Goal: Book appointment/travel/reservation

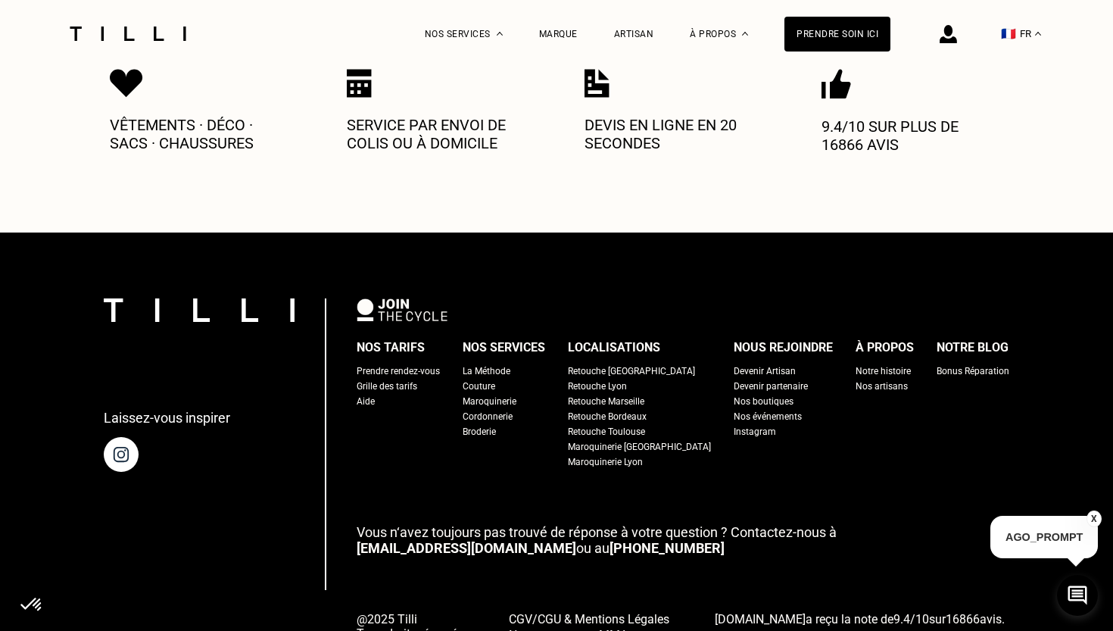
scroll to position [834, 0]
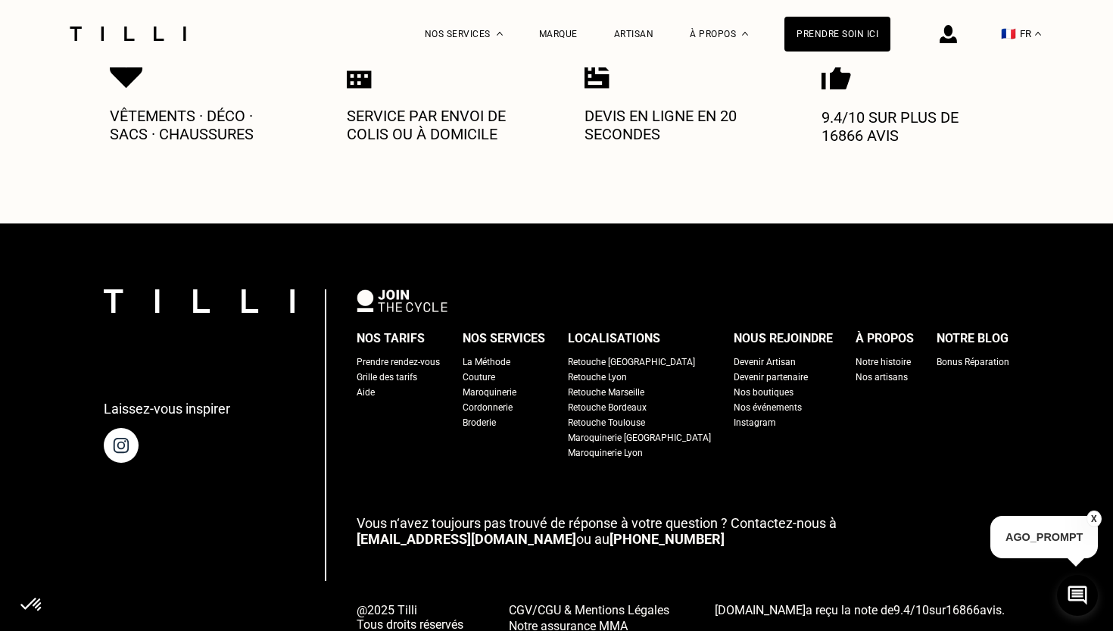
click at [440, 354] on div "Prendre rendez-vous" at bounding box center [398, 361] width 83 height 15
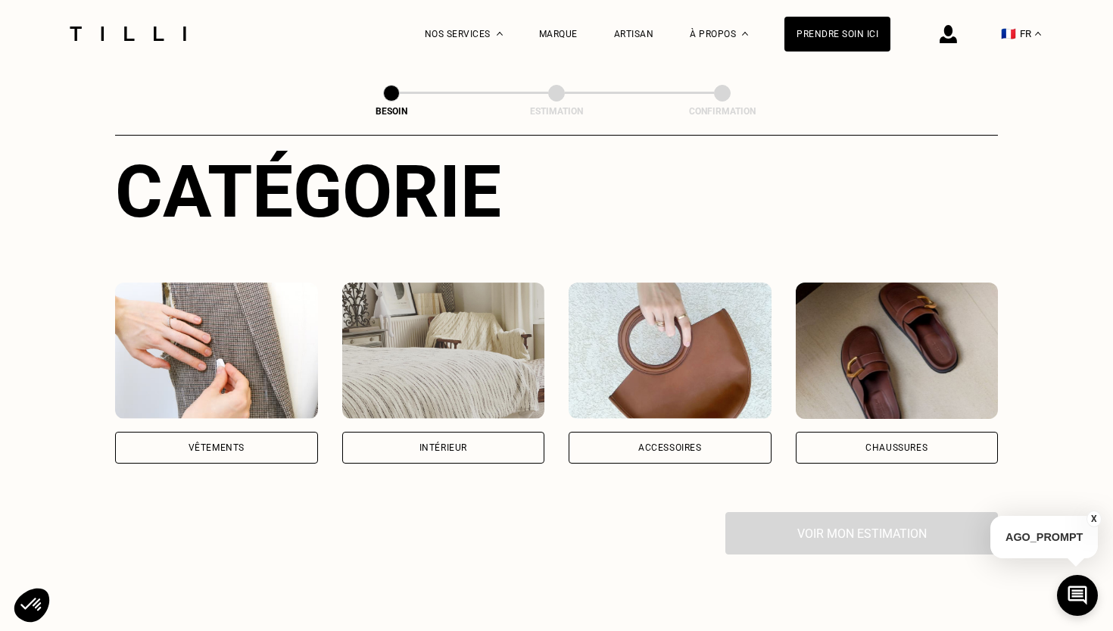
click at [292, 336] on img at bounding box center [216, 350] width 203 height 136
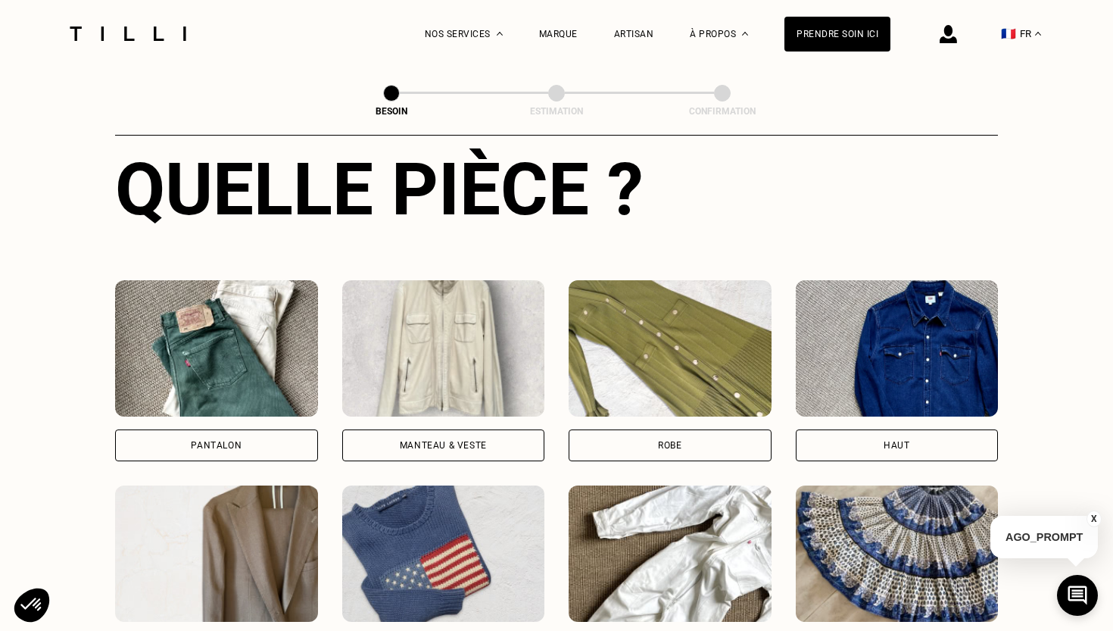
scroll to position [574, 0]
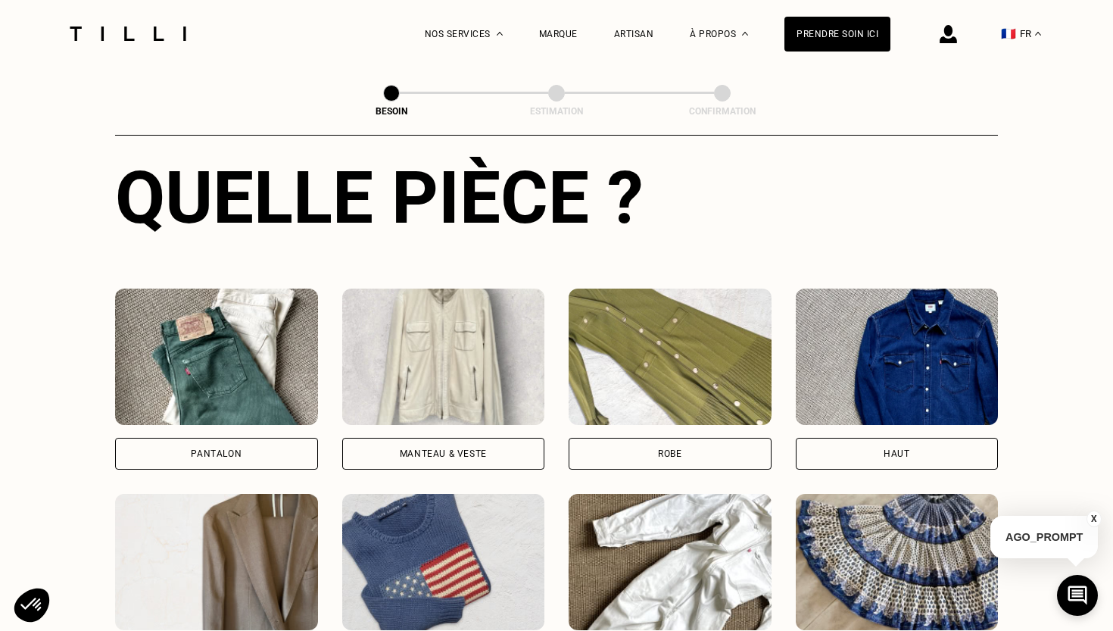
click at [263, 373] on img at bounding box center [216, 356] width 203 height 136
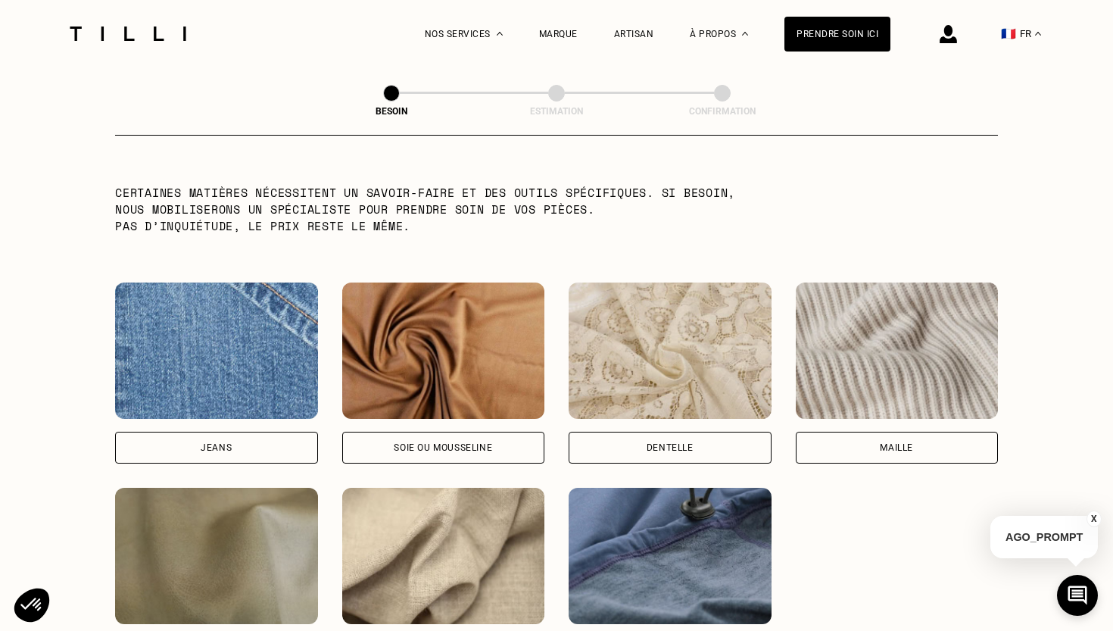
scroll to position [1511, 0]
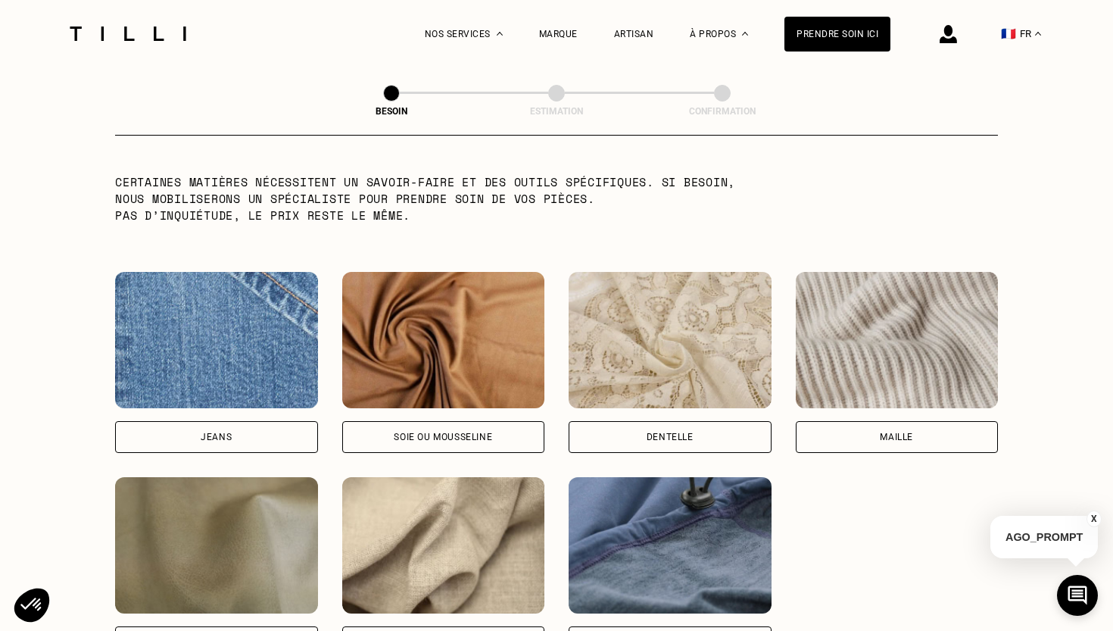
click at [217, 346] on img at bounding box center [216, 340] width 203 height 136
select select "FR"
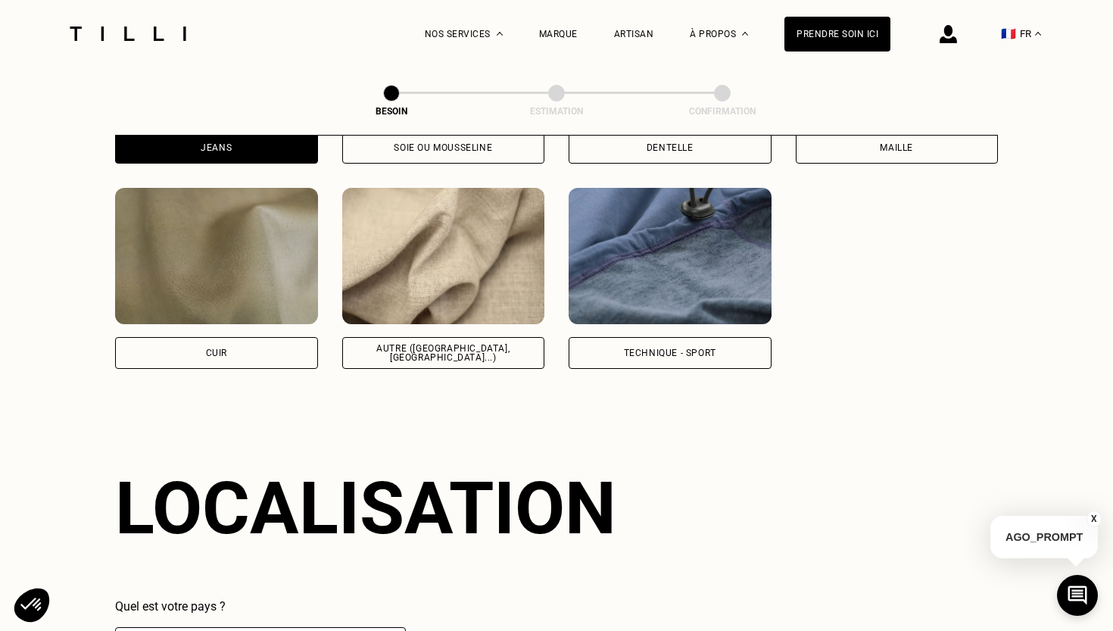
scroll to position [2029, 0]
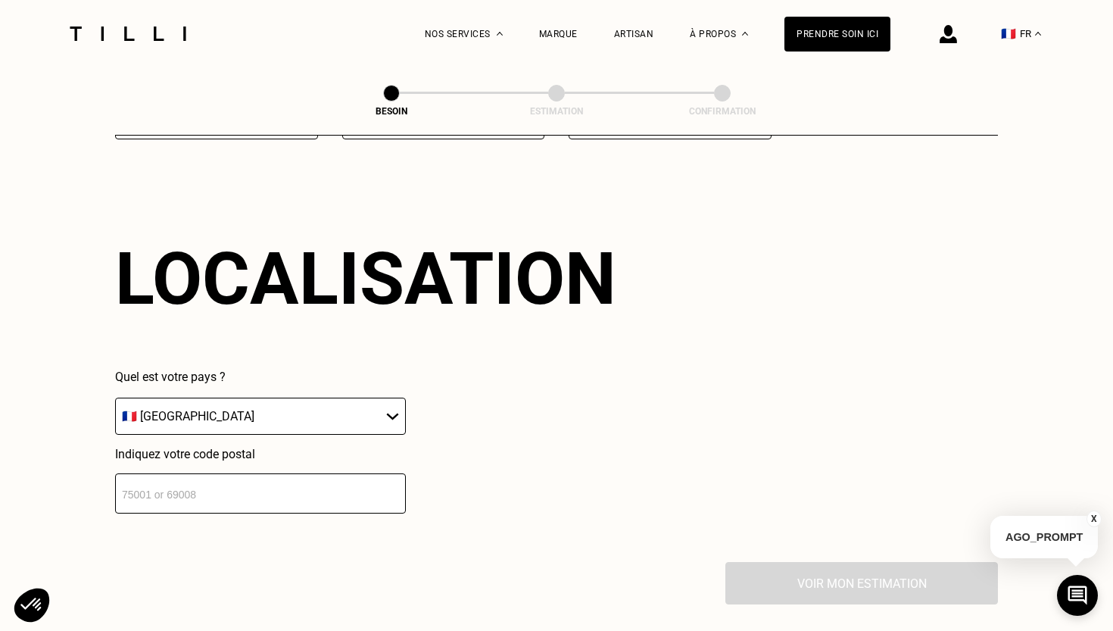
click at [312, 475] on input "number" at bounding box center [260, 493] width 291 height 40
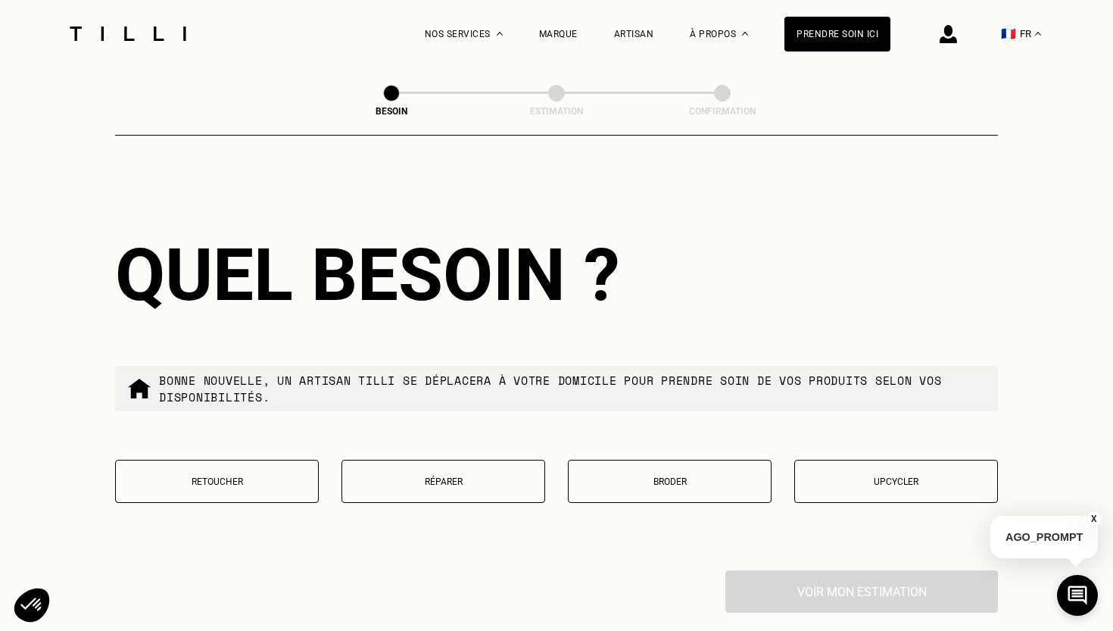
scroll to position [2409, 0]
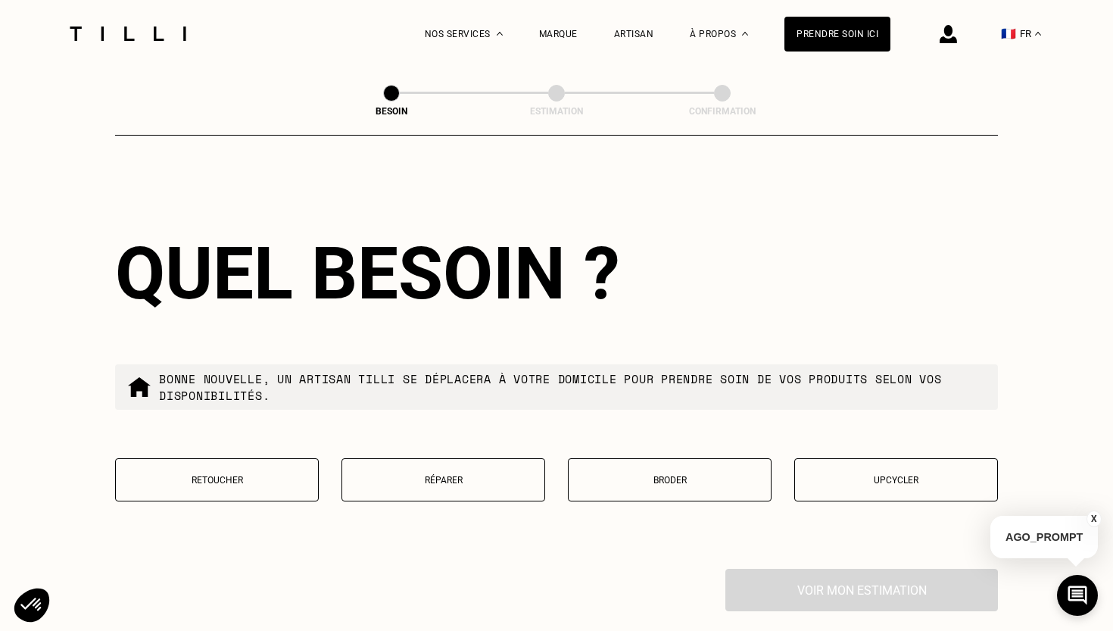
type input "76300"
click at [464, 475] on button "Réparer" at bounding box center [443, 479] width 204 height 43
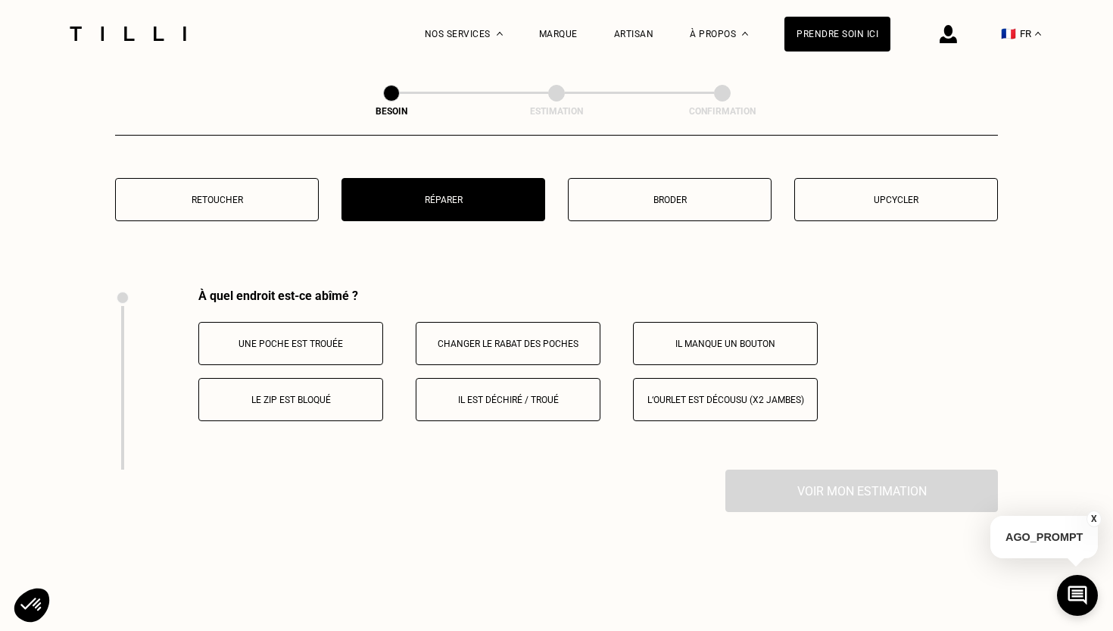
scroll to position [2688, 0]
click at [499, 395] on p "Il est déchiré / troué" at bounding box center [508, 400] width 168 height 11
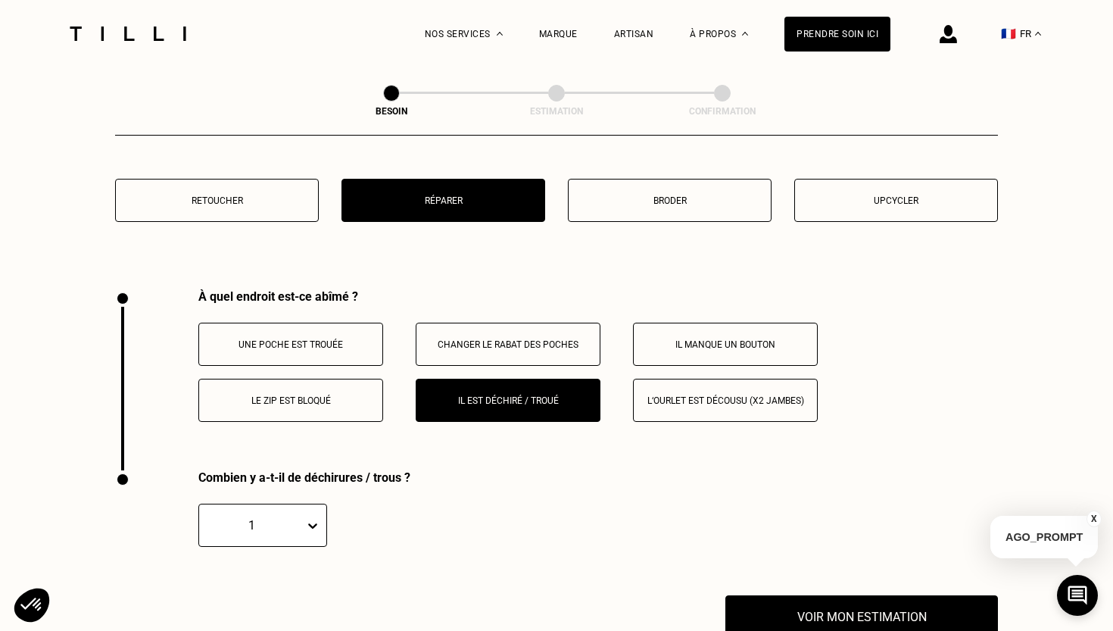
scroll to position [2976, 0]
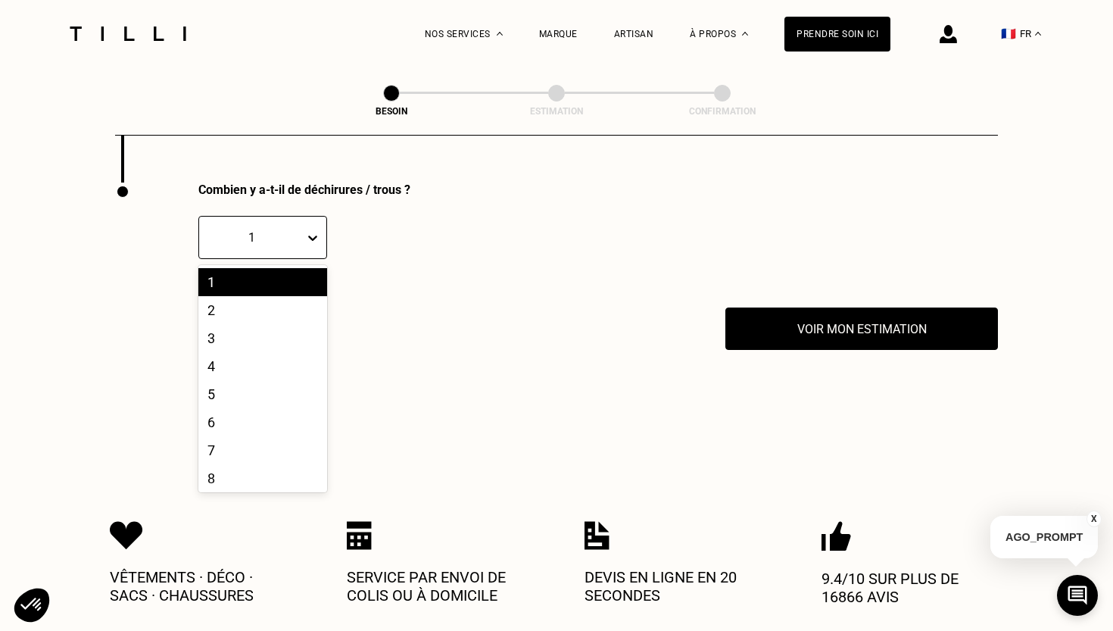
click at [282, 230] on div "1" at bounding box center [252, 237] width 90 height 14
click at [268, 303] on div "2" at bounding box center [262, 310] width 129 height 28
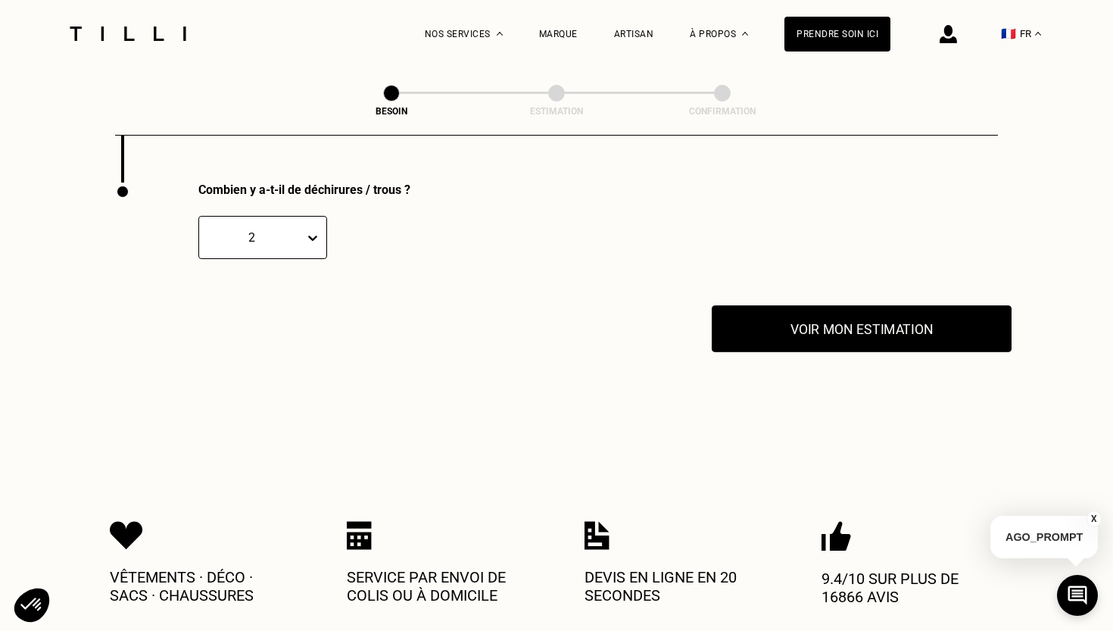
click at [762, 307] on button "Voir mon estimation" at bounding box center [862, 328] width 300 height 47
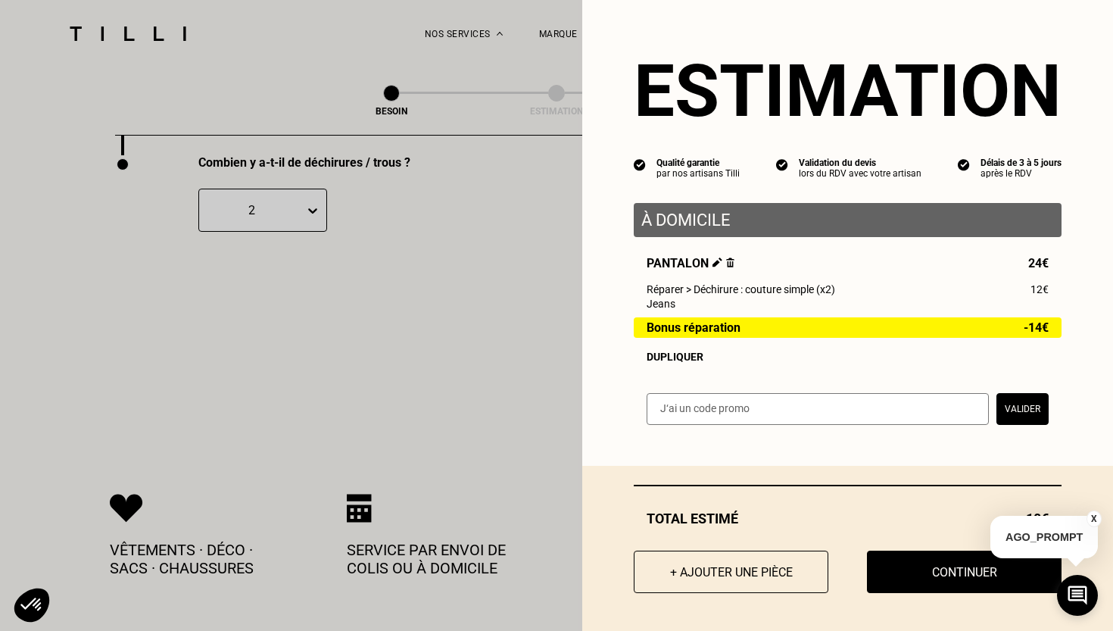
scroll to position [3007, 0]
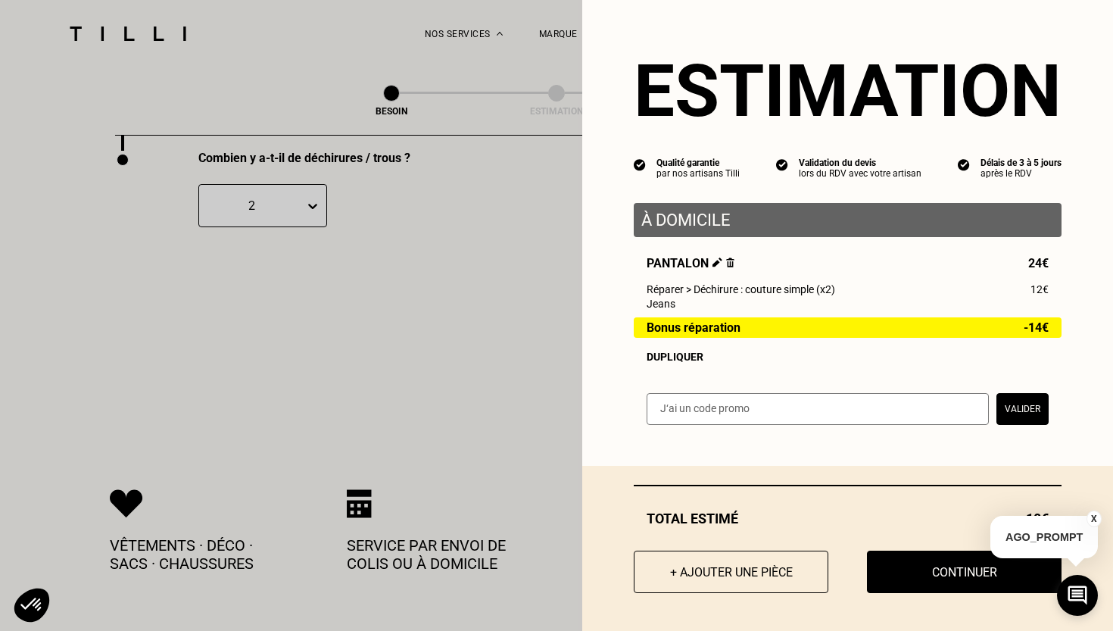
click at [1096, 517] on button "X" at bounding box center [1094, 518] width 15 height 17
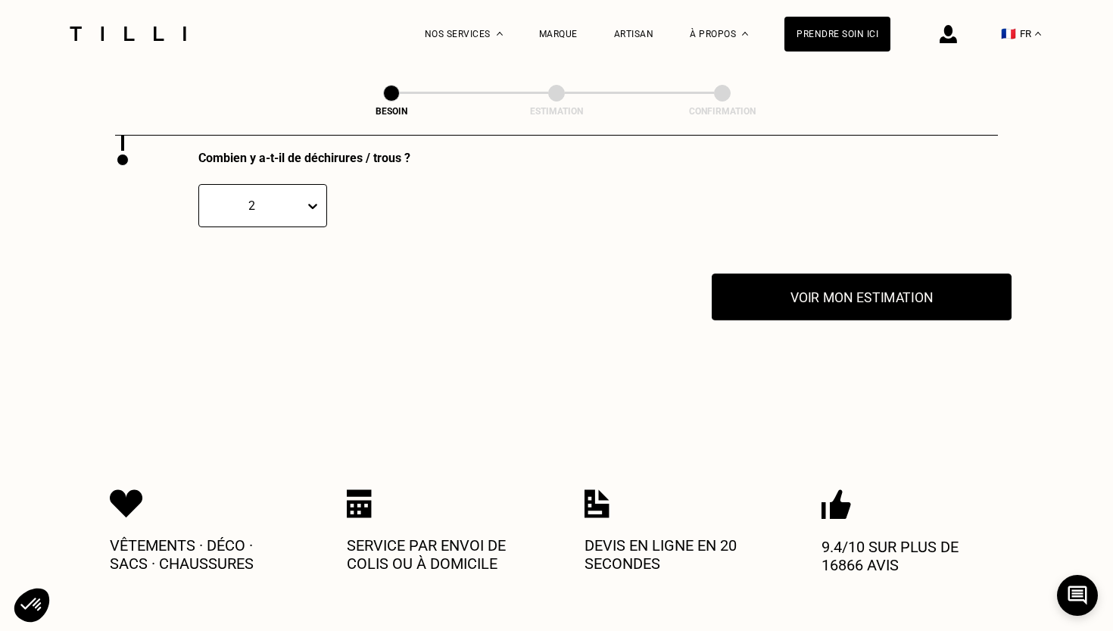
click at [901, 294] on button "Voir mon estimation" at bounding box center [862, 296] width 300 height 47
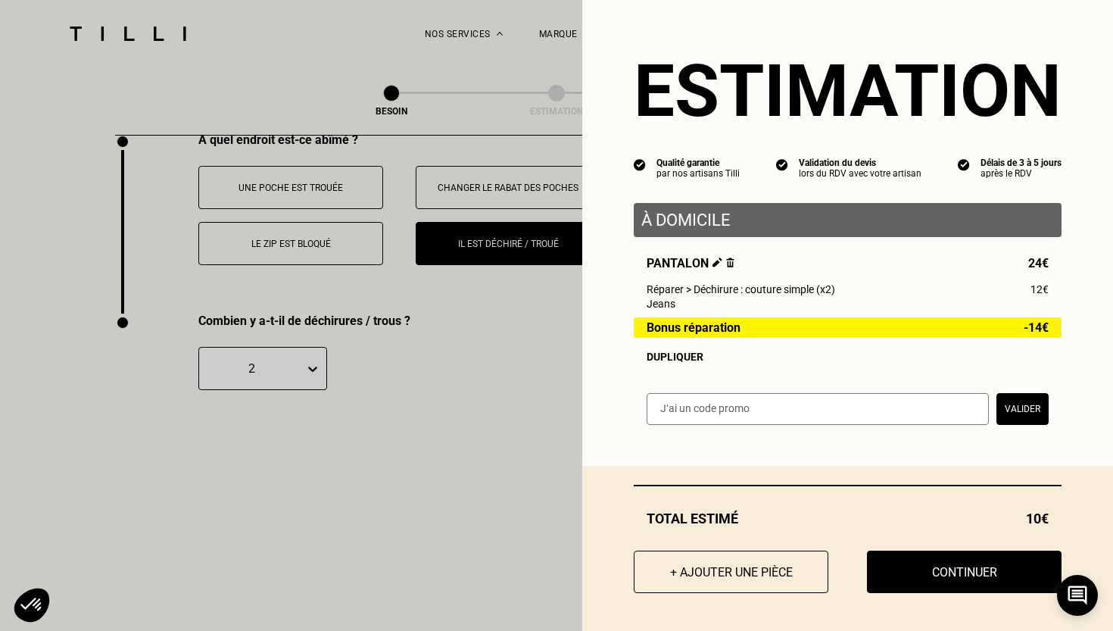
scroll to position [2844, 0]
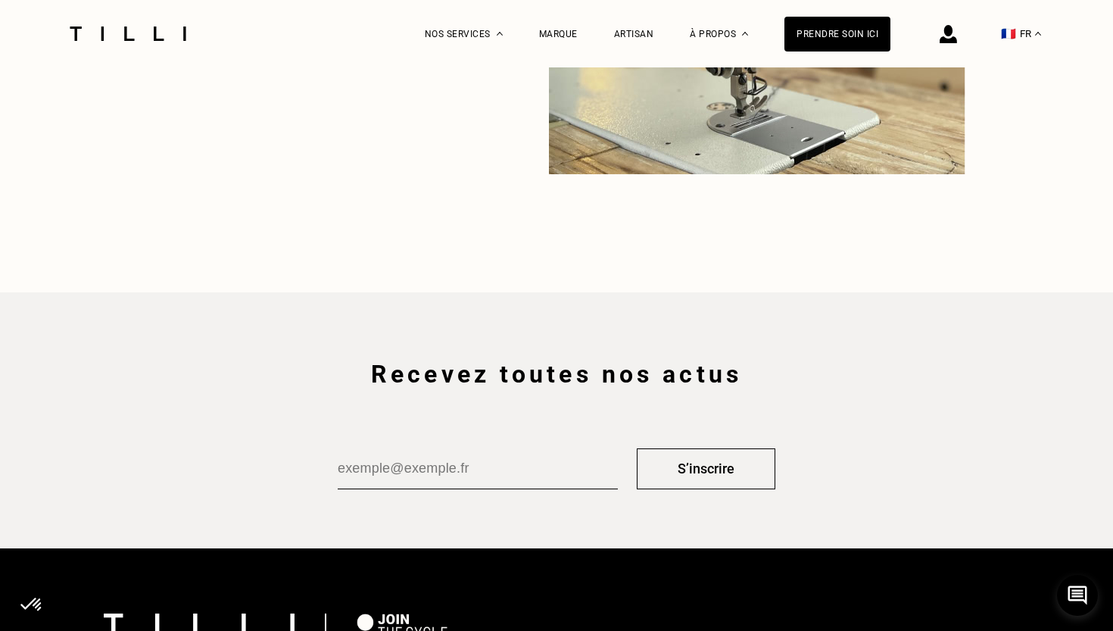
select select "FR"
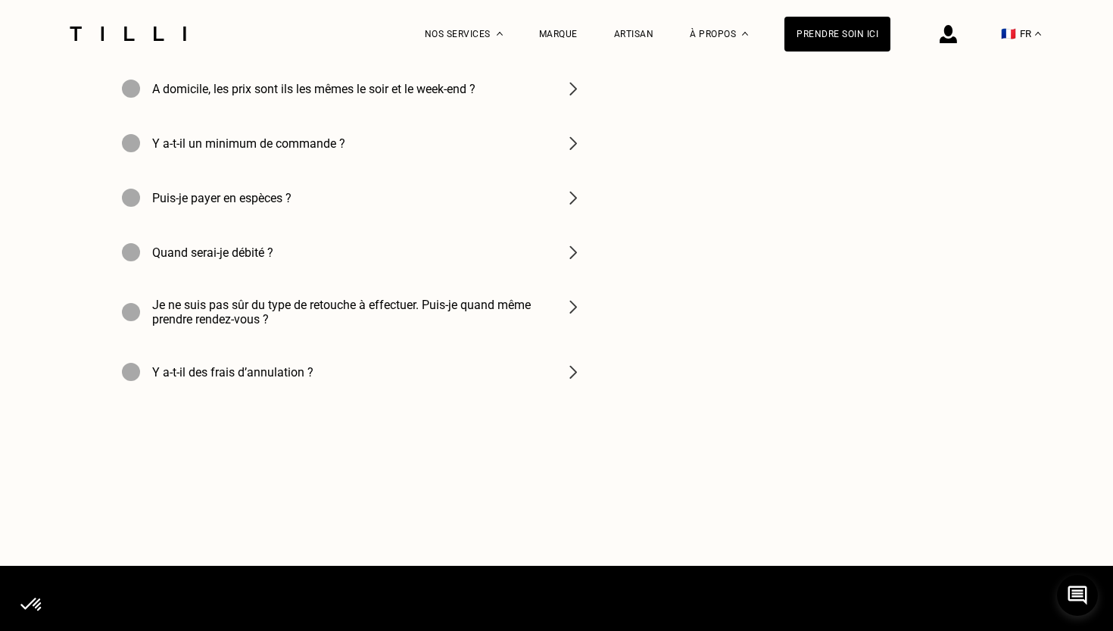
scroll to position [280, 0]
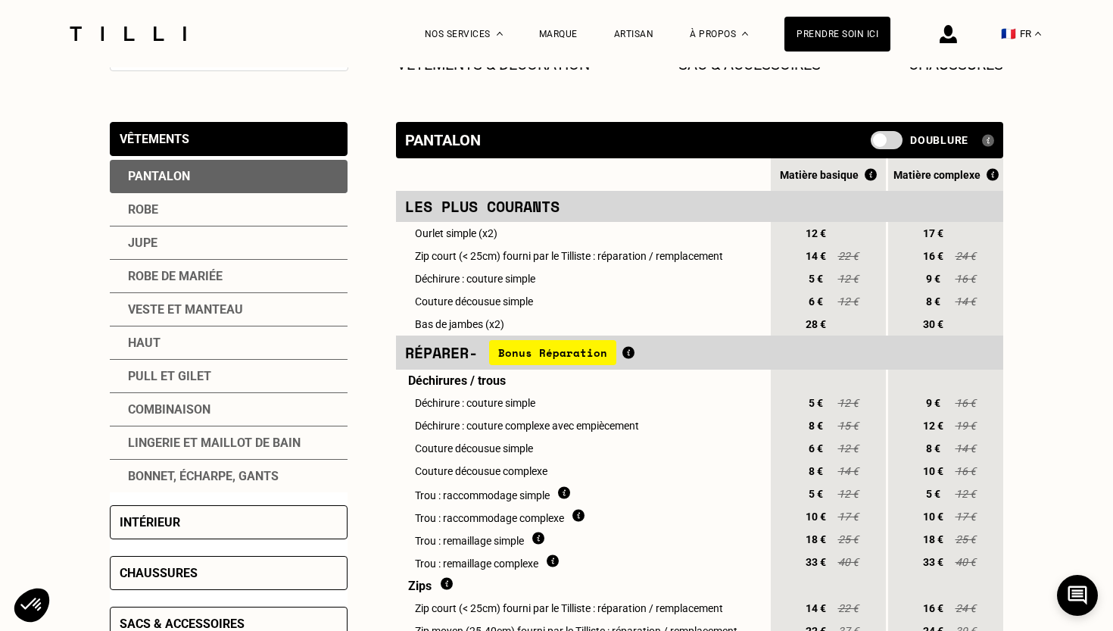
scroll to position [3614, 0]
